Goal: Task Accomplishment & Management: Manage account settings

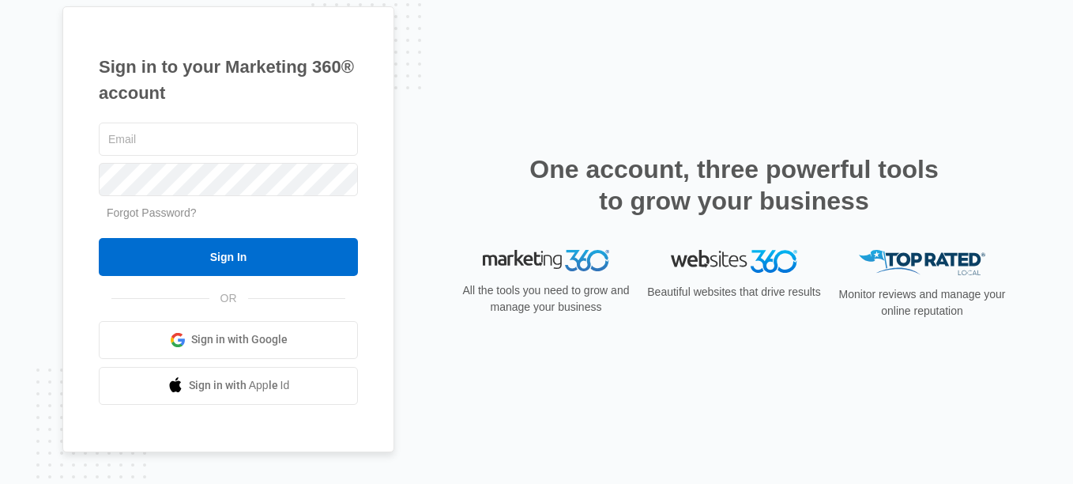
type input "[EMAIL_ADDRESS][DOMAIN_NAME]"
click at [74, 229] on div "Sign in to your Marketing 360® account verdantlawncareservices@gmail.com Forgot…" at bounding box center [228, 229] width 332 height 446
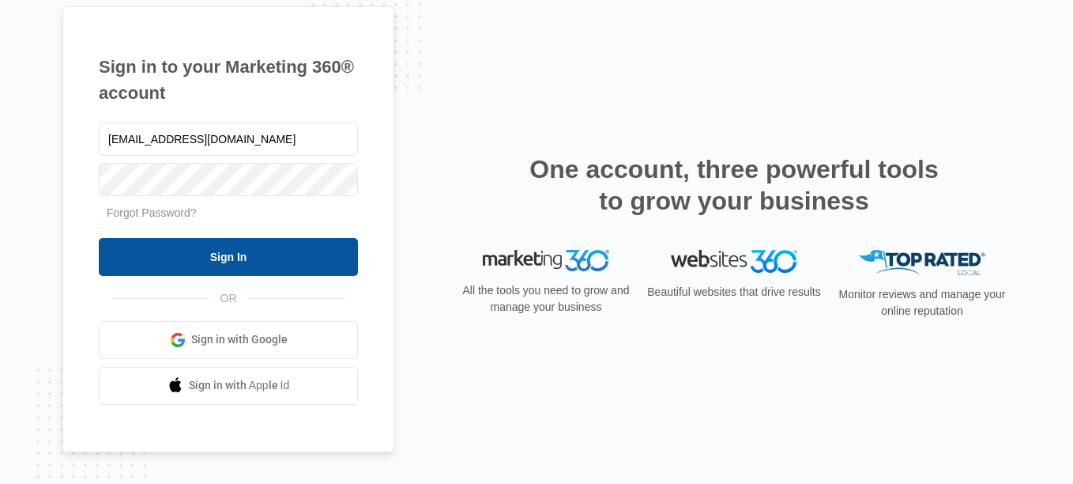
click at [258, 270] on input "Sign In" at bounding box center [228, 257] width 259 height 38
